Goal: Information Seeking & Learning: Understand process/instructions

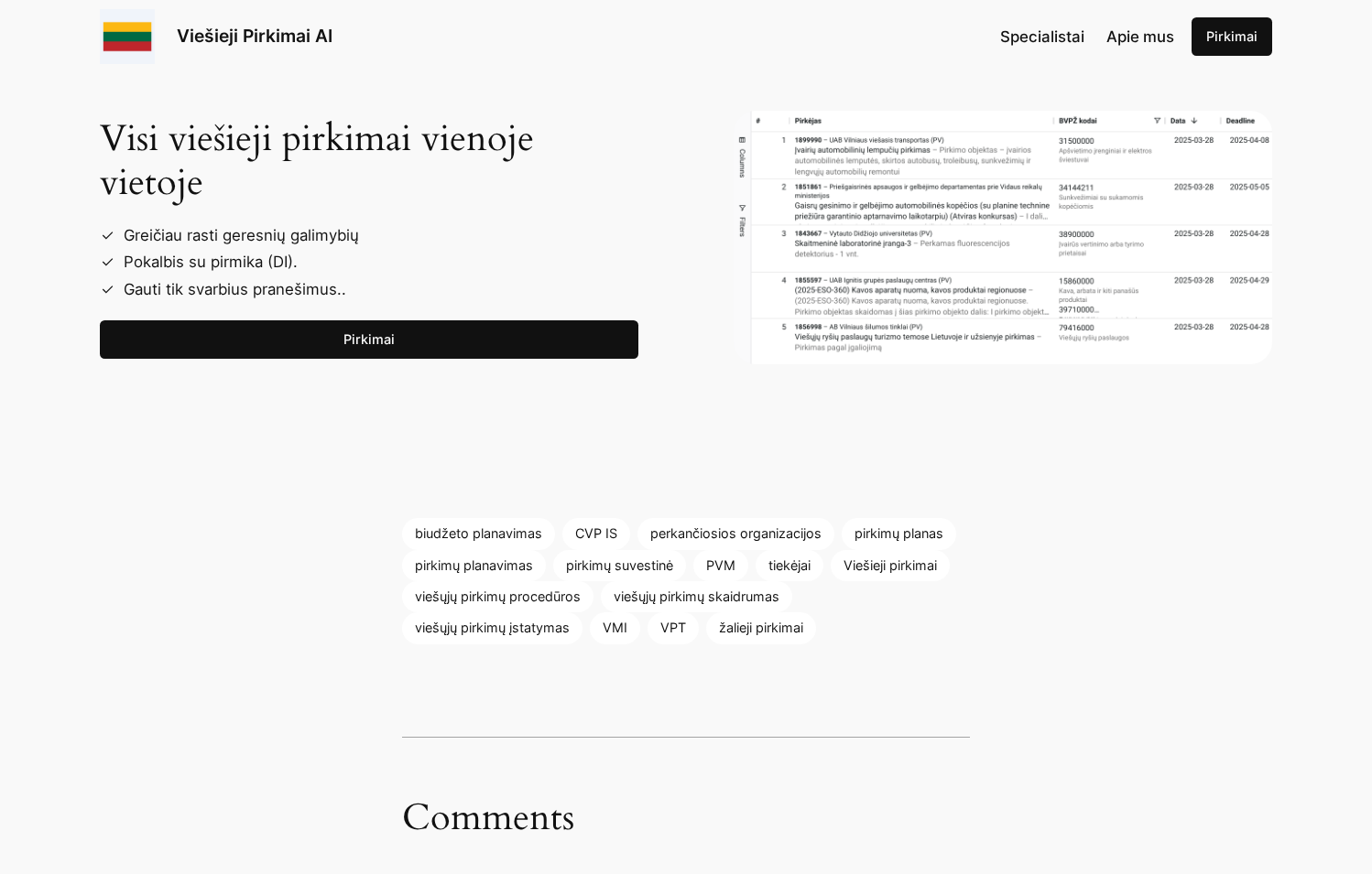
scroll to position [3176, 0]
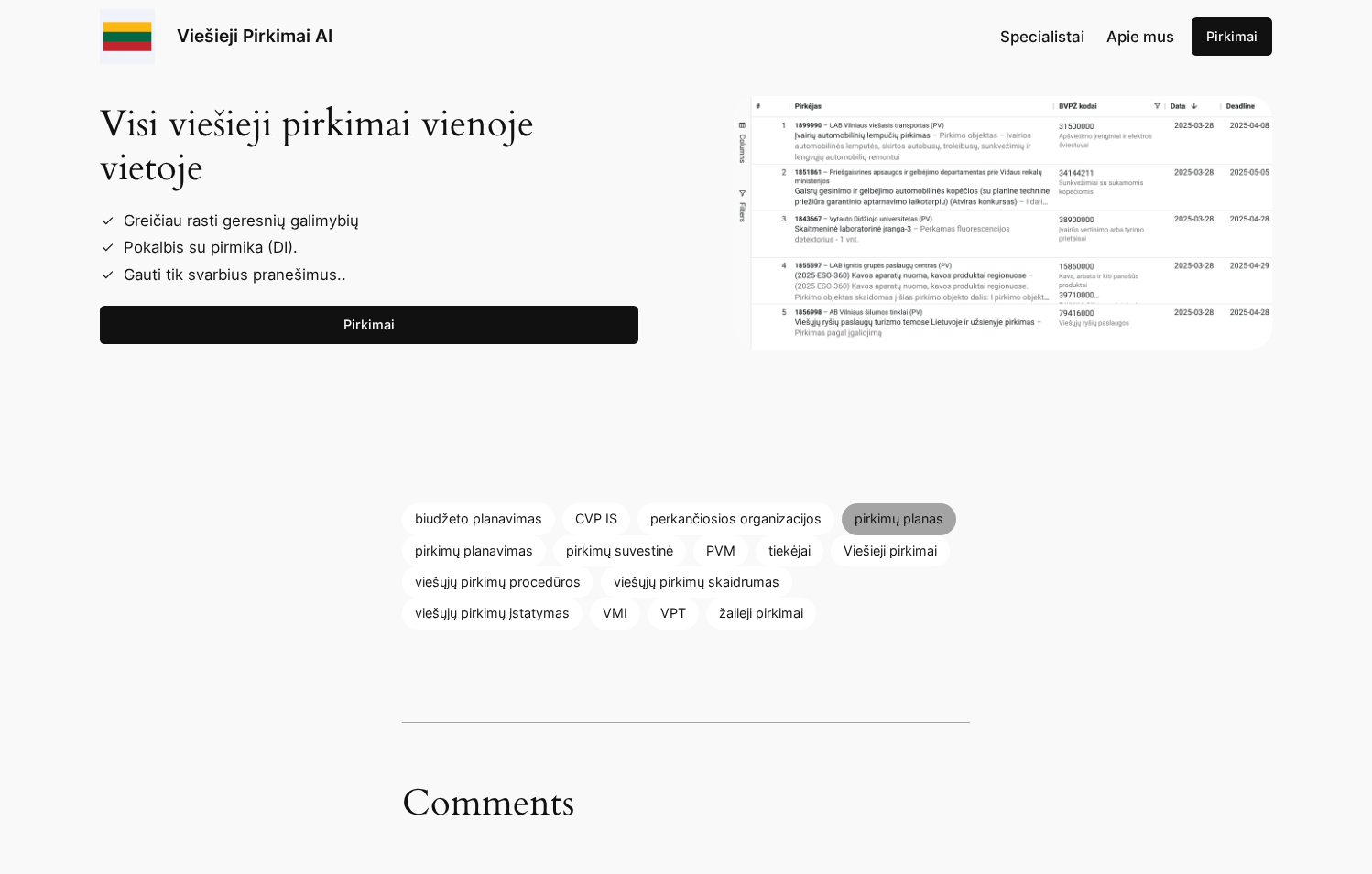
click at [905, 504] on link "pirkimų planas" at bounding box center [899, 519] width 114 height 31
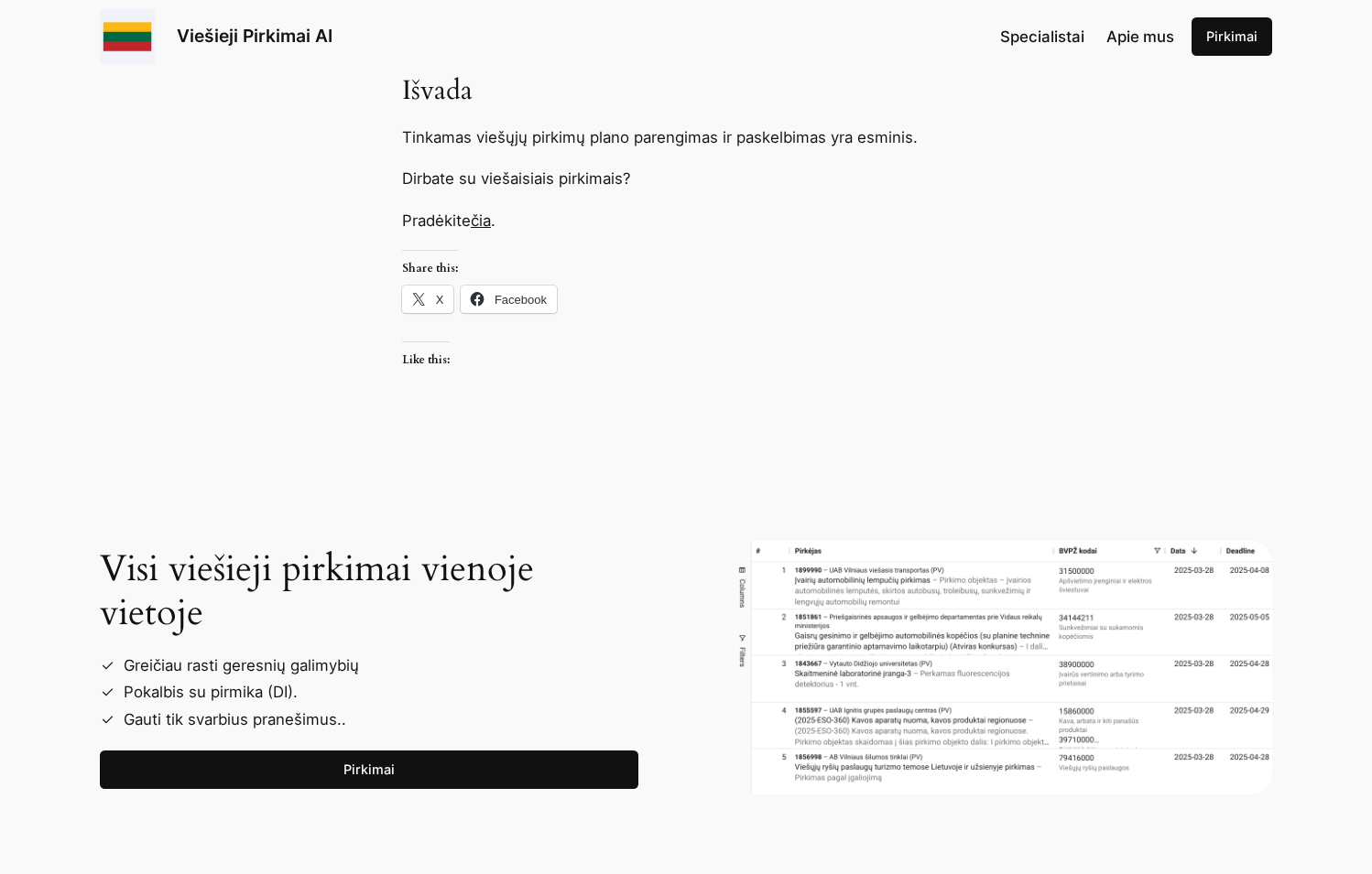
scroll to position [2708, 0]
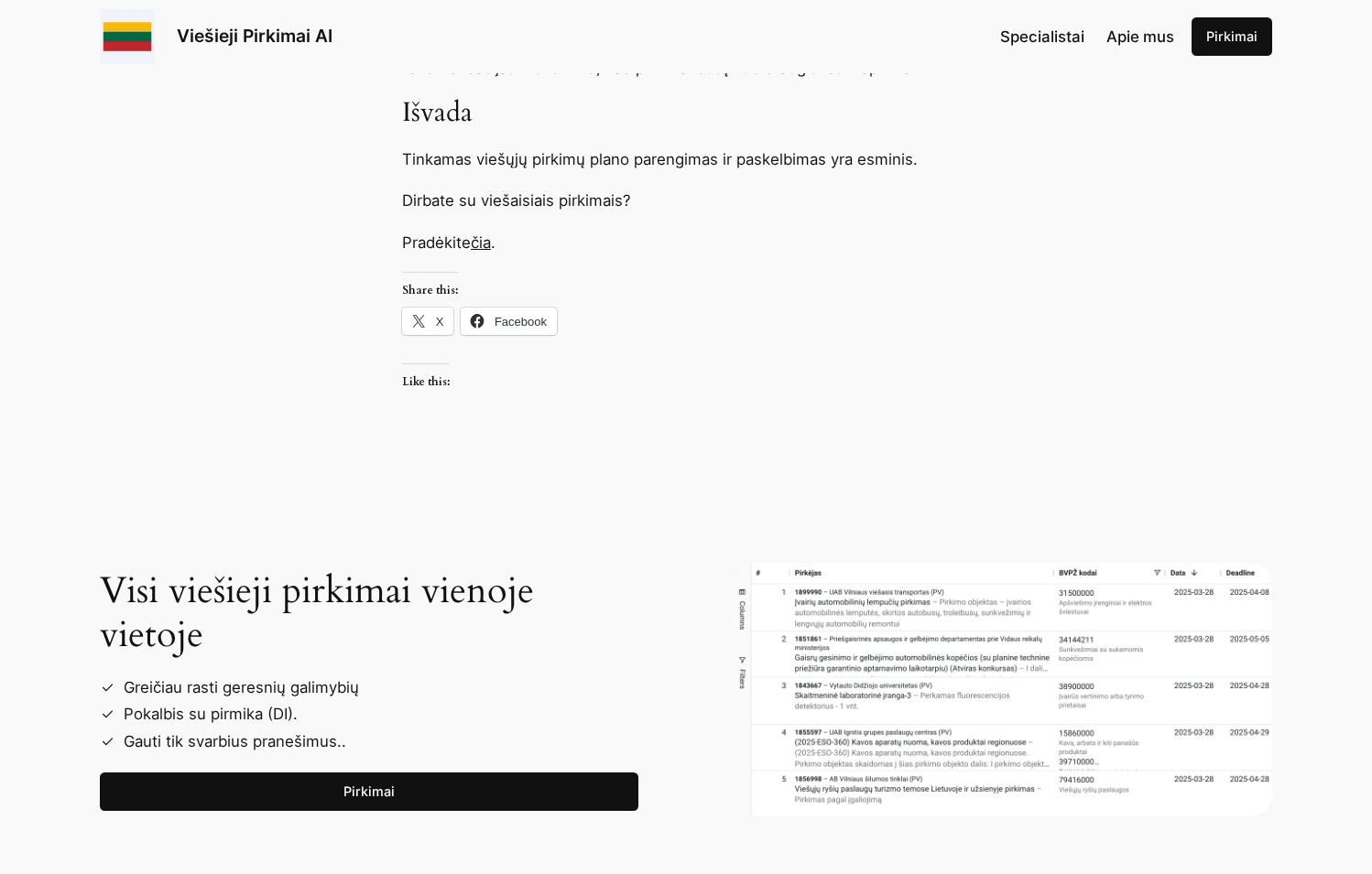
click at [485, 233] on link "čia" at bounding box center [481, 243] width 21 height 19
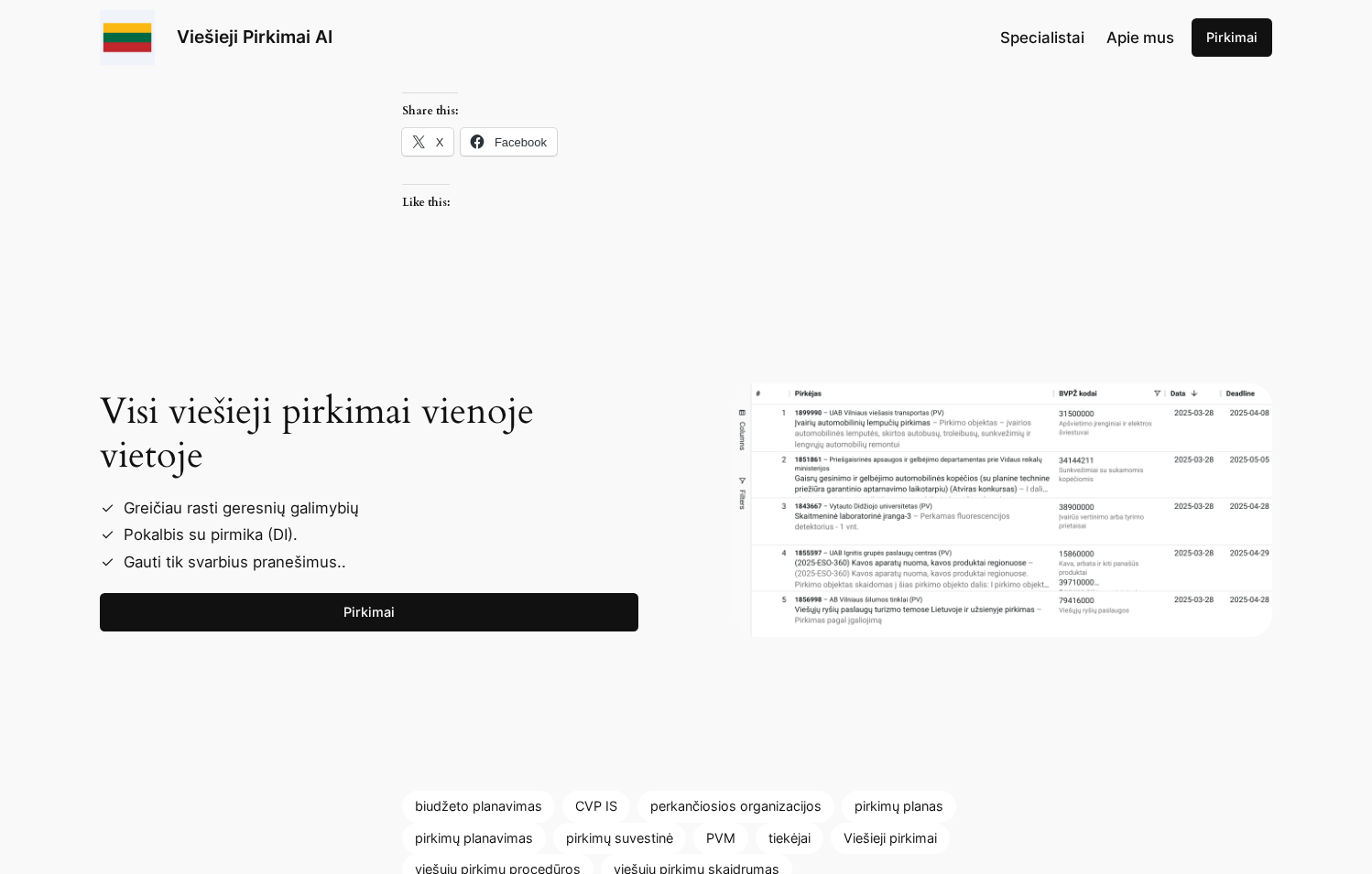
scroll to position [2896, 0]
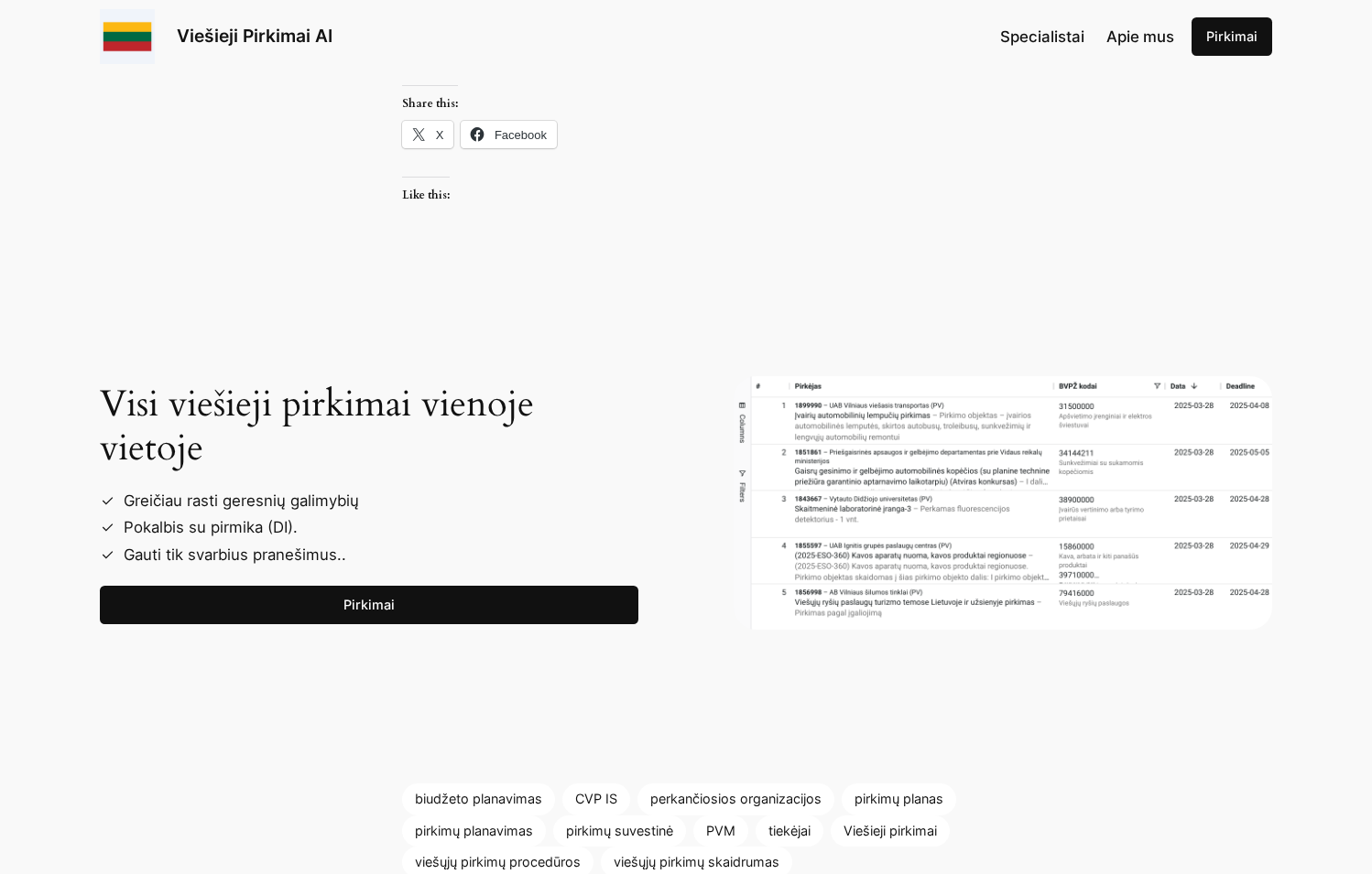
click at [363, 586] on link "Pirkimai" at bounding box center [369, 605] width 539 height 38
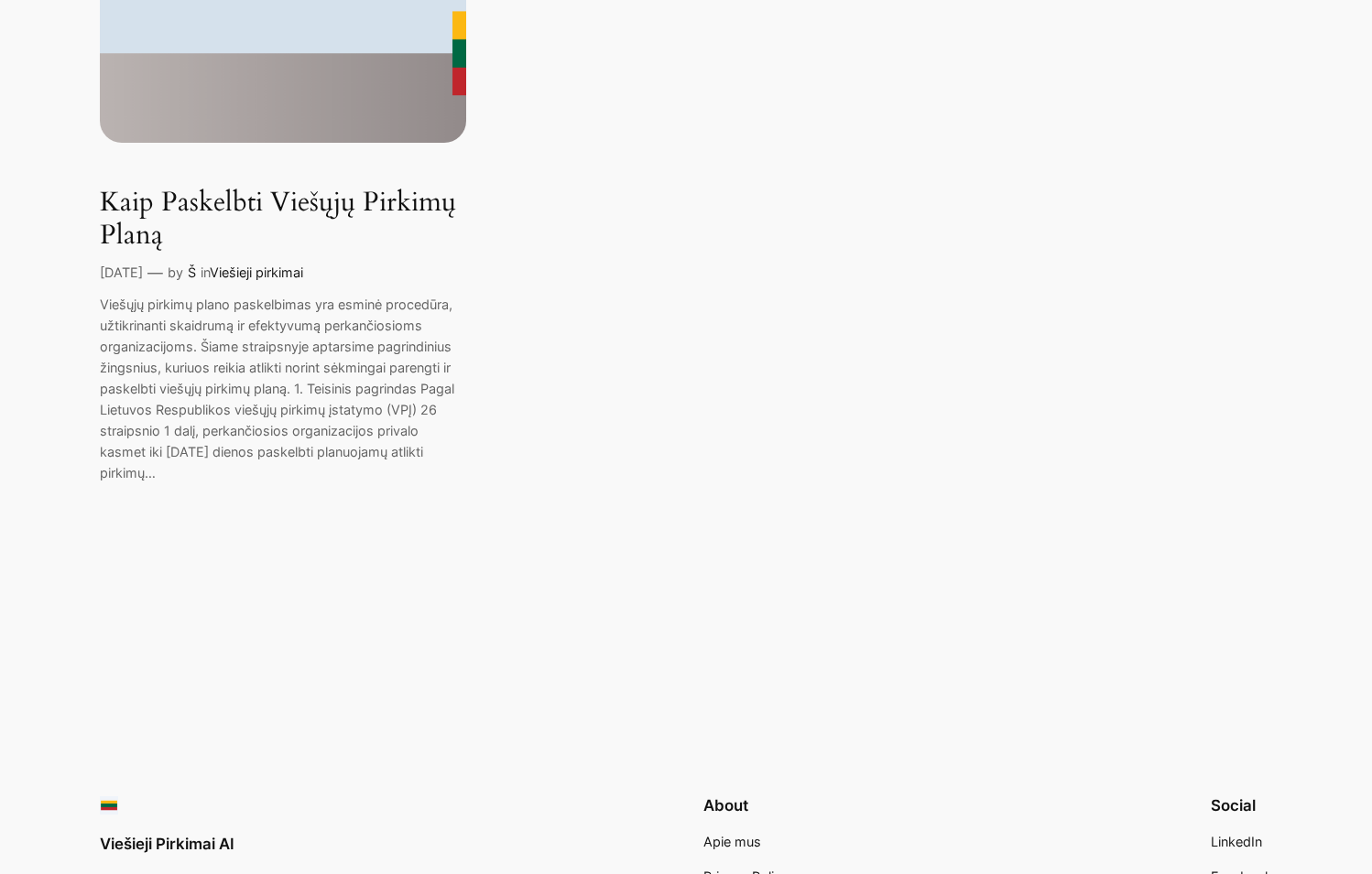
scroll to position [607, 0]
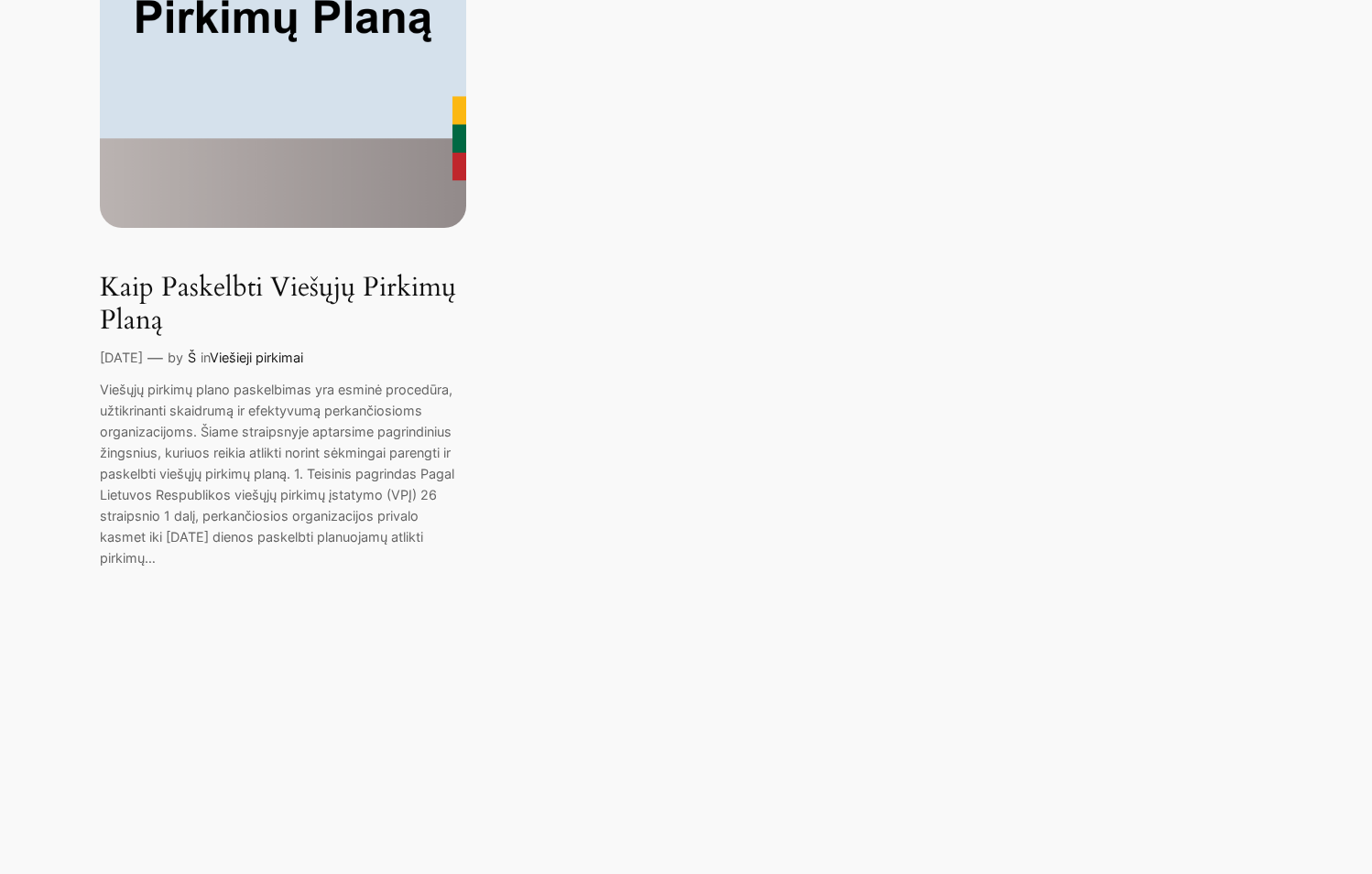
click at [304, 355] on link "Viešieji pirkimai" at bounding box center [257, 357] width 94 height 16
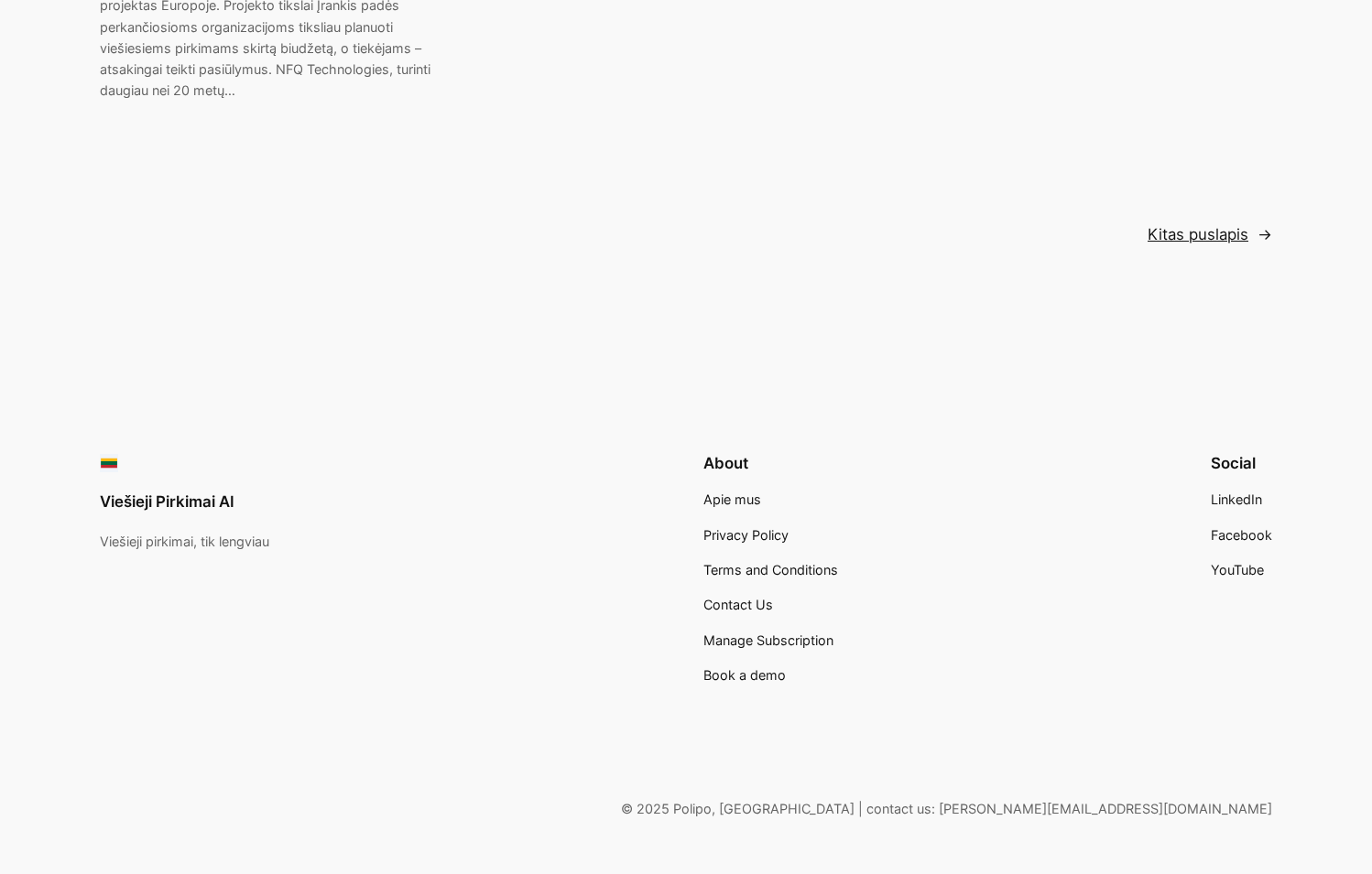
scroll to position [4036, 0]
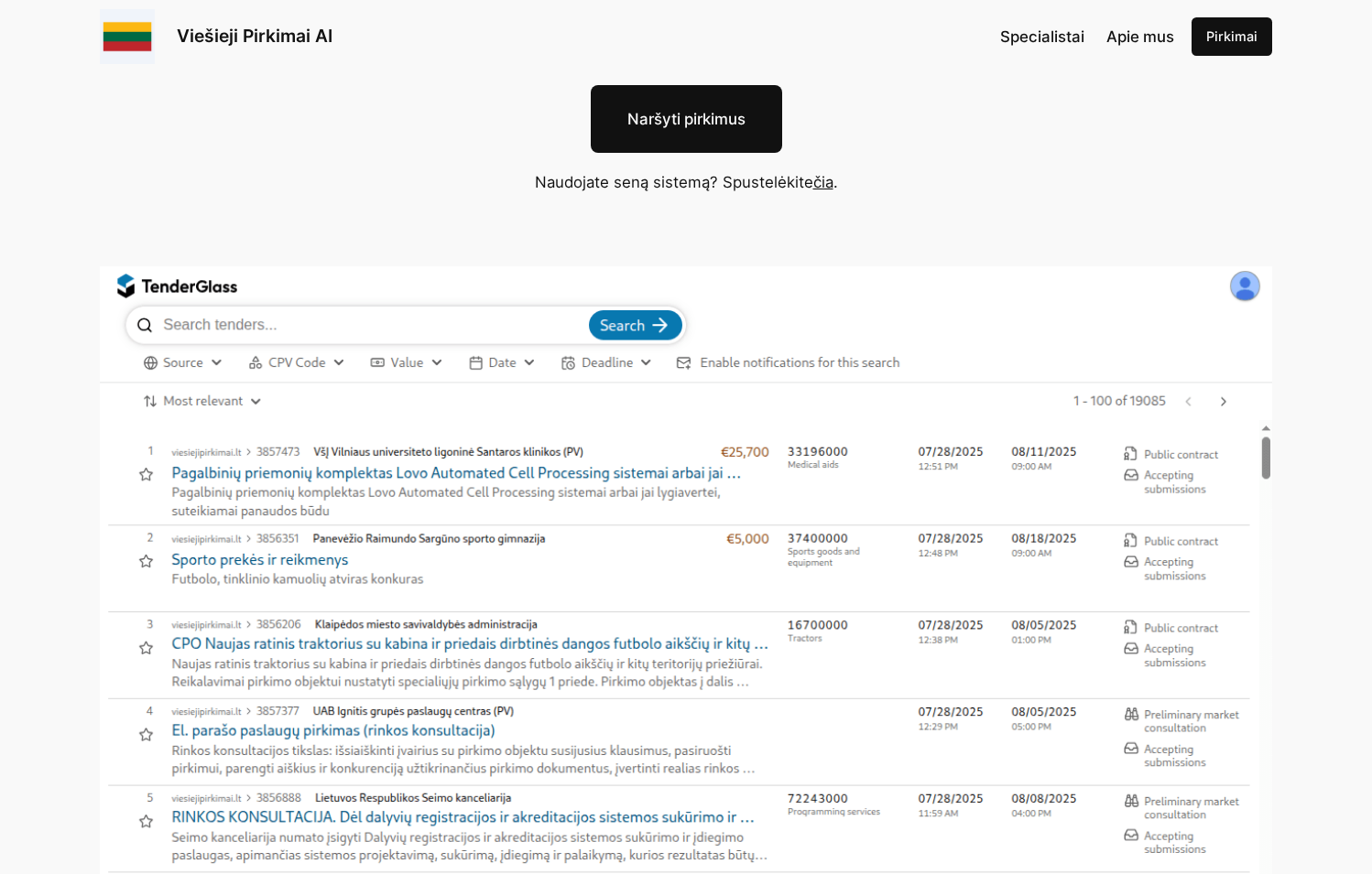
scroll to position [186, 0]
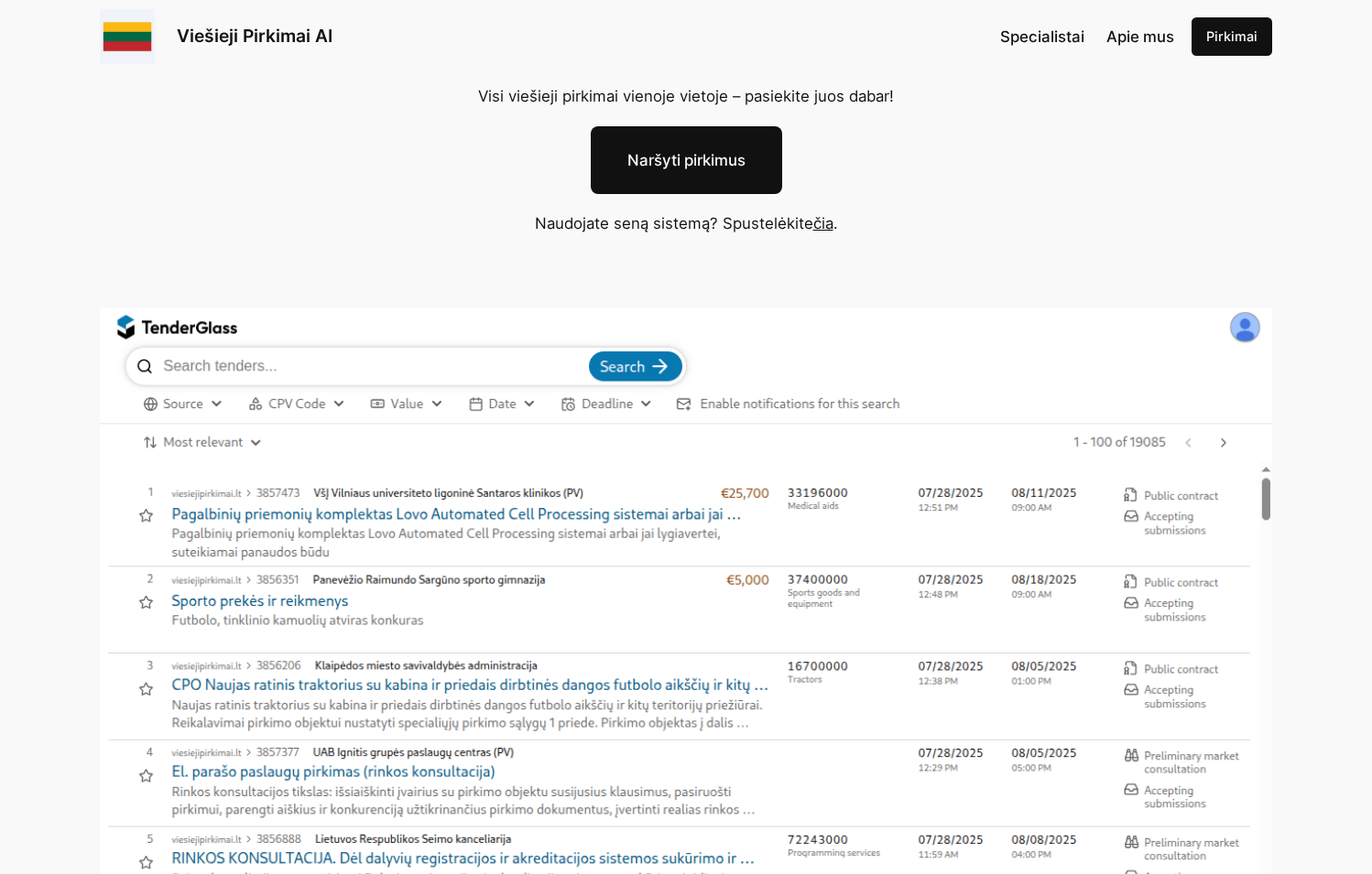
click at [829, 229] on link "čia" at bounding box center [824, 224] width 21 height 19
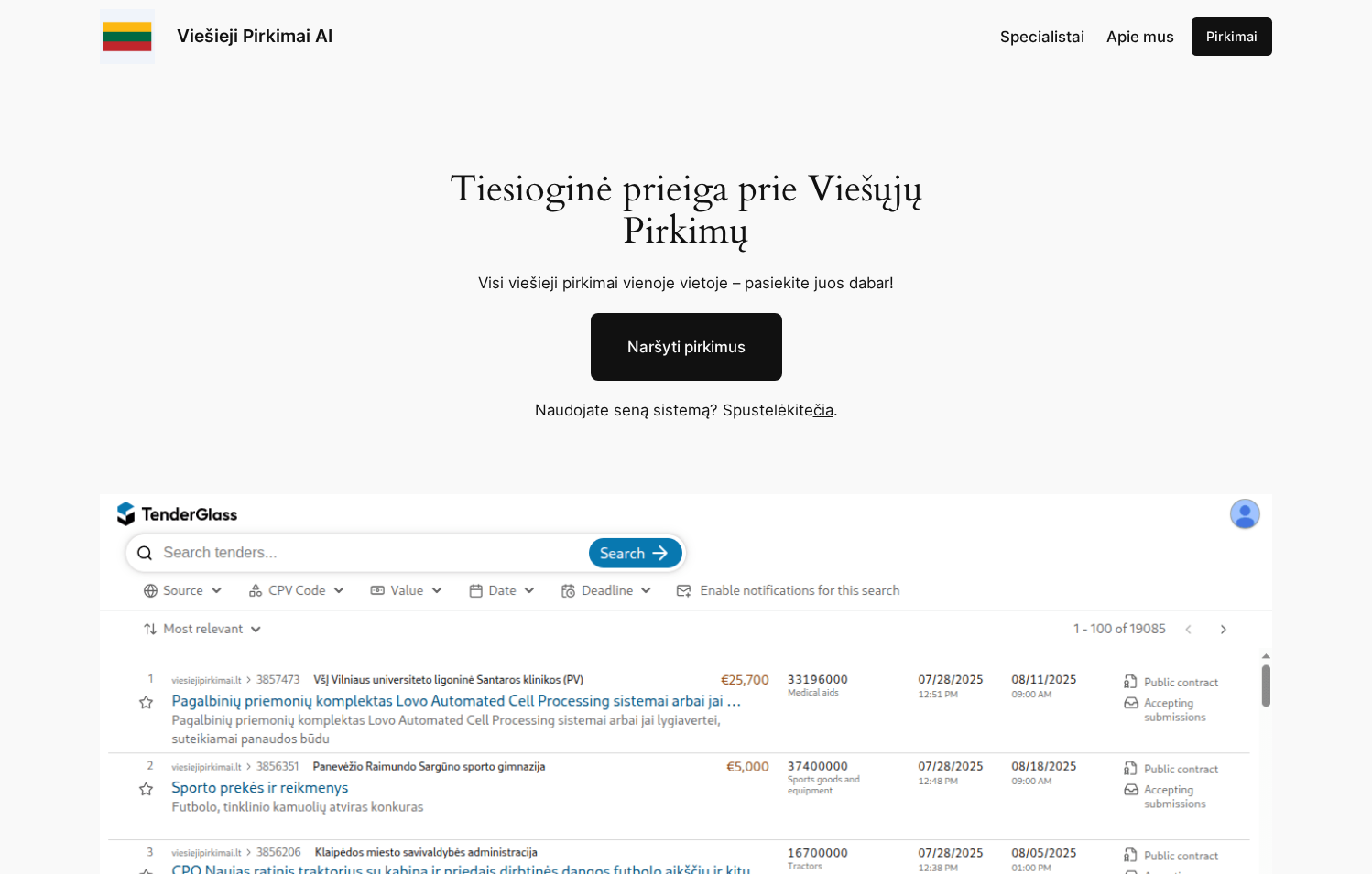
scroll to position [186, 0]
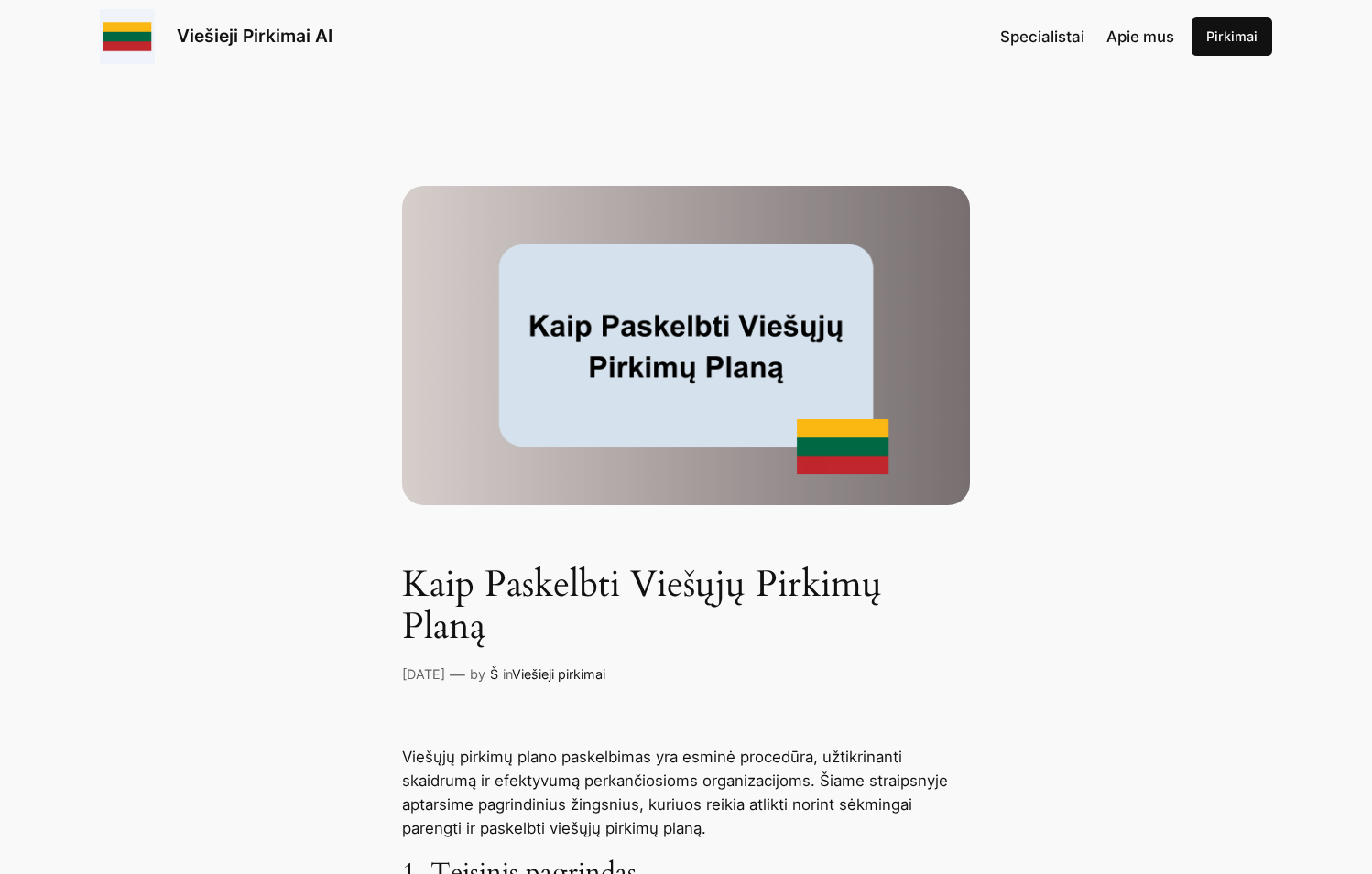
scroll to position [2896, 0]
